Goal: Information Seeking & Learning: Learn about a topic

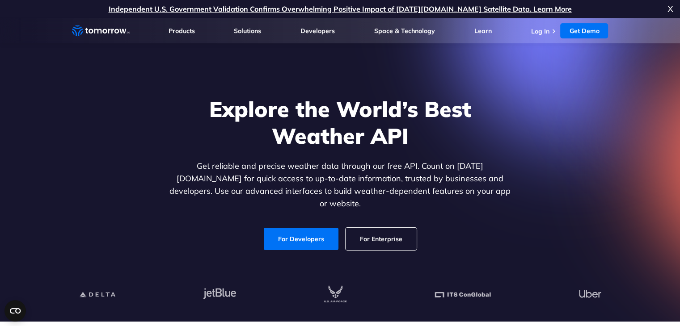
click at [368, 232] on link "For Enterprise" at bounding box center [381, 239] width 71 height 22
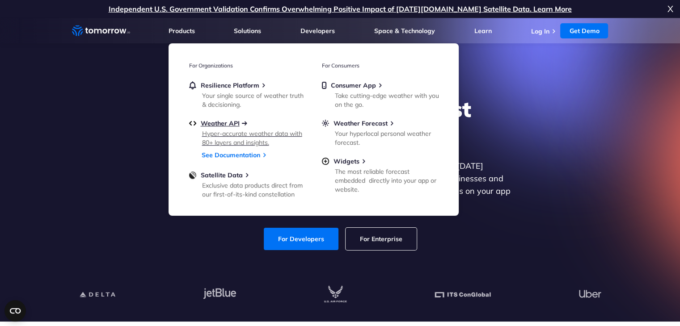
click at [234, 126] on span "Weather API" at bounding box center [220, 123] width 39 height 8
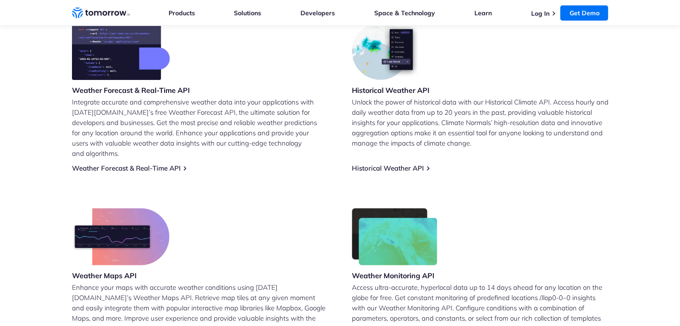
scroll to position [388, 0]
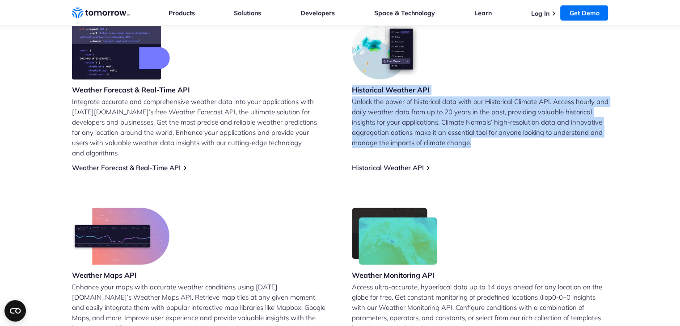
drag, startPoint x: 349, startPoint y: 89, endPoint x: 477, endPoint y: 143, distance: 139.4
click at [477, 143] on div "Weather Forecast & Real-Time API Integrate accurate and comprehensive weather d…" at bounding box center [340, 184] width 536 height 325
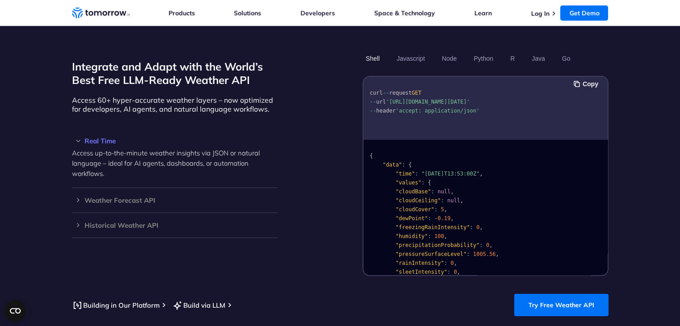
scroll to position [756, 0]
click at [211, 300] on link "Build via LLM" at bounding box center [198, 305] width 53 height 11
